Goal: Navigation & Orientation: Find specific page/section

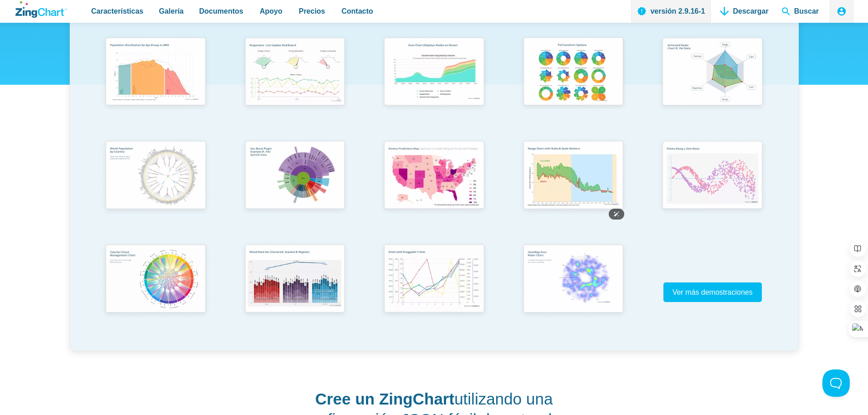
scroll to position [228, 0]
click at [722, 288] on font "Ver más demostraciones" at bounding box center [709, 292] width 80 height 8
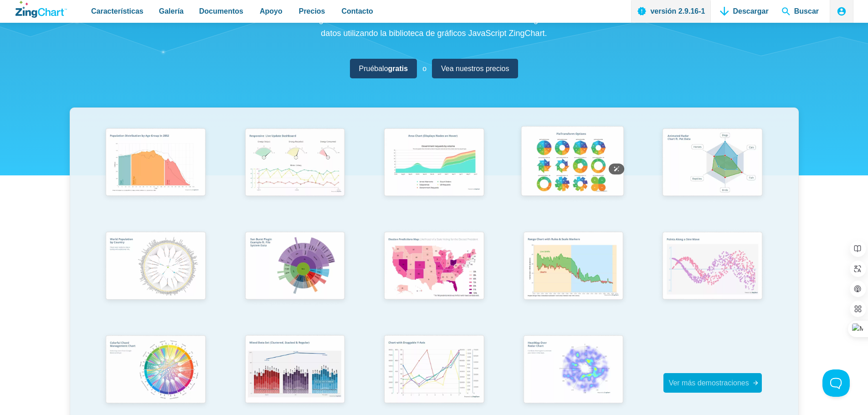
scroll to position [182, 0]
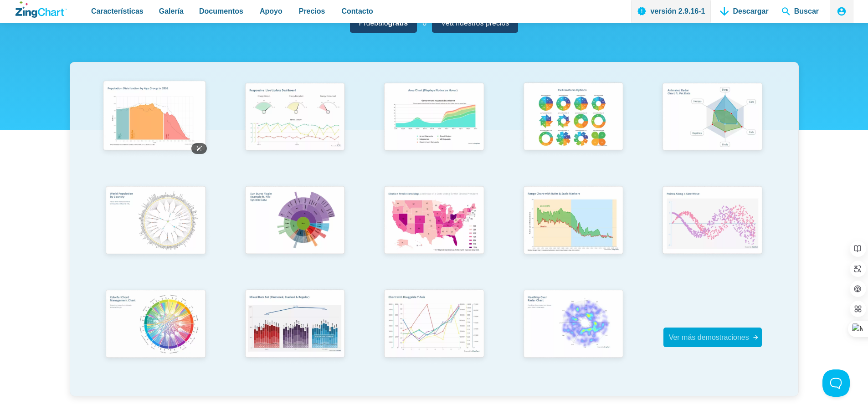
click at [155, 131] on img "Contenido de la aplicación" at bounding box center [154, 117] width 115 height 82
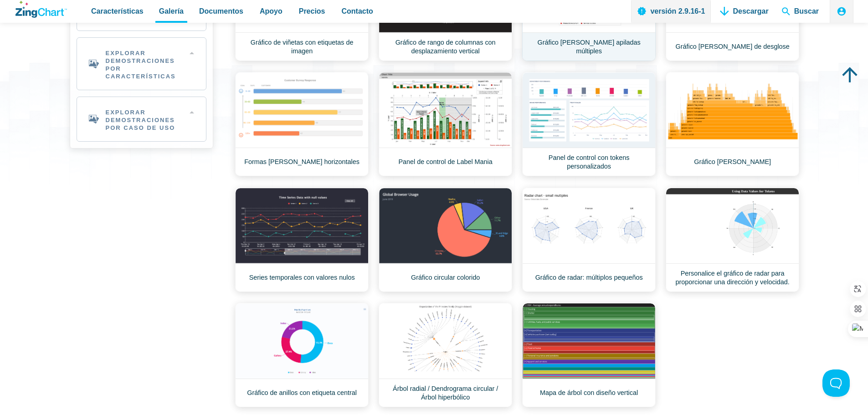
scroll to position [182, 0]
